Goal: Information Seeking & Learning: Learn about a topic

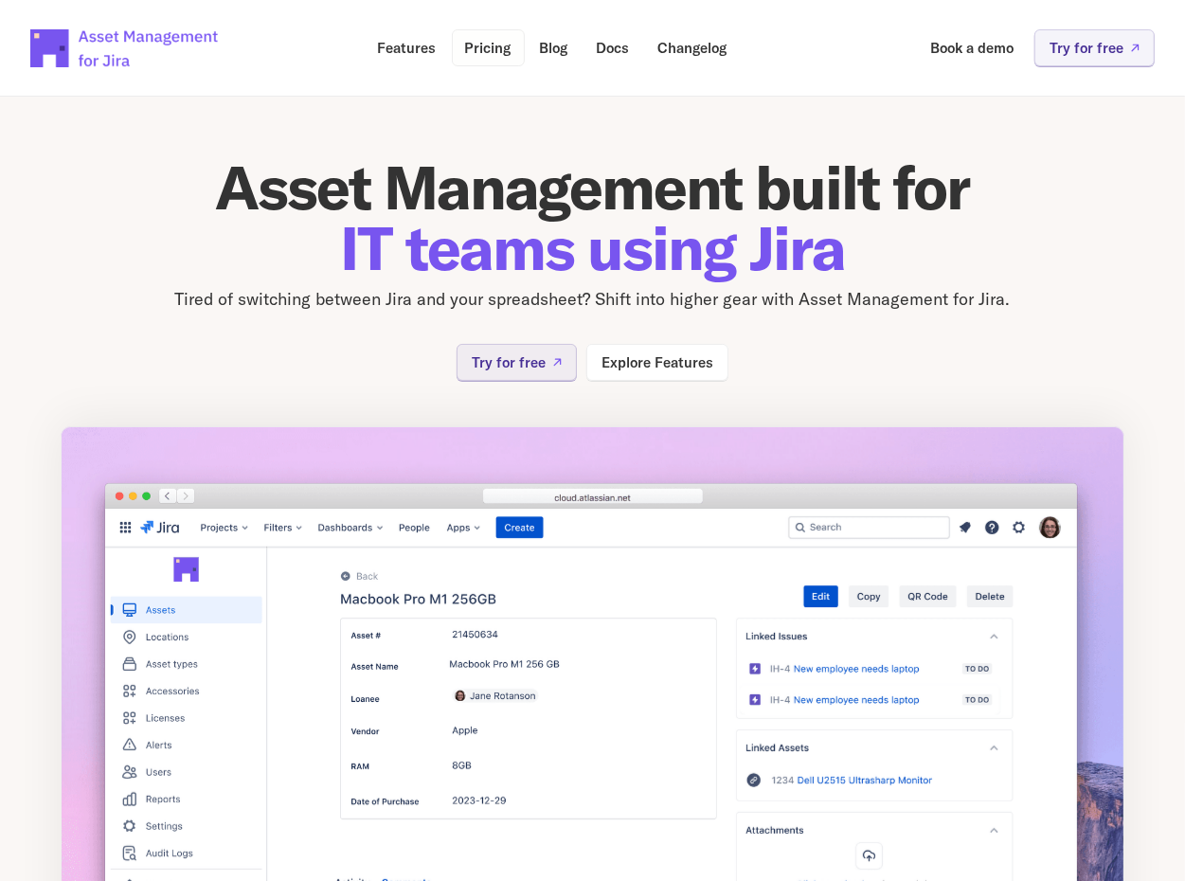
click at [484, 57] on link "Pricing" at bounding box center [488, 47] width 73 height 37
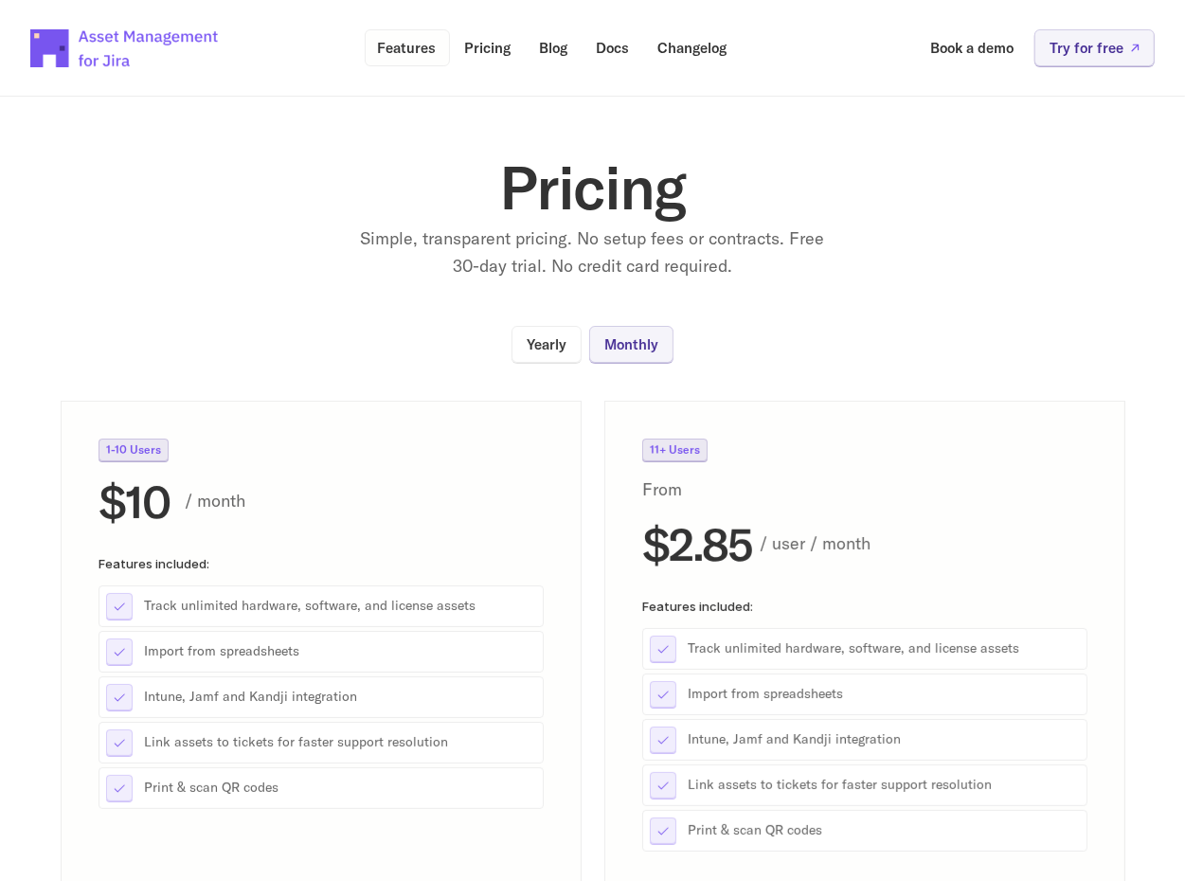
click at [399, 52] on p "Features" at bounding box center [407, 48] width 59 height 14
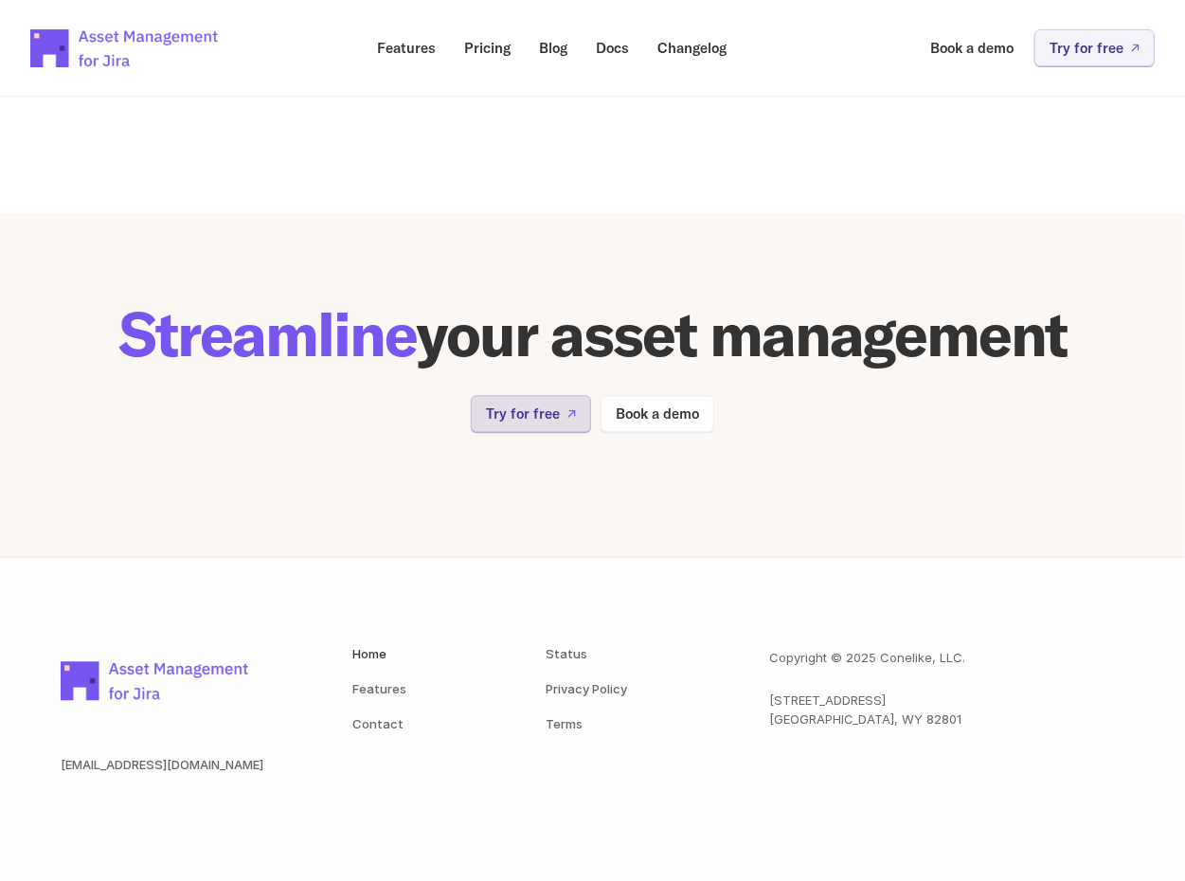
scroll to position [3226, 0]
